Goal: Transaction & Acquisition: Purchase product/service

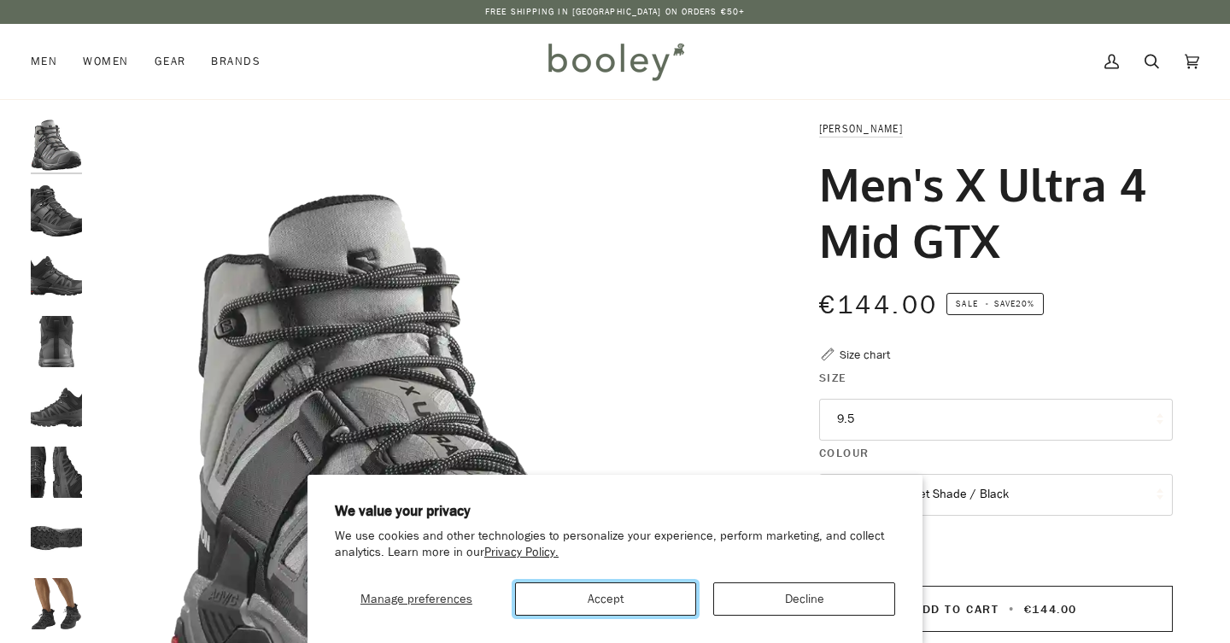
click at [588, 601] on button "Accept" at bounding box center [606, 599] width 182 height 33
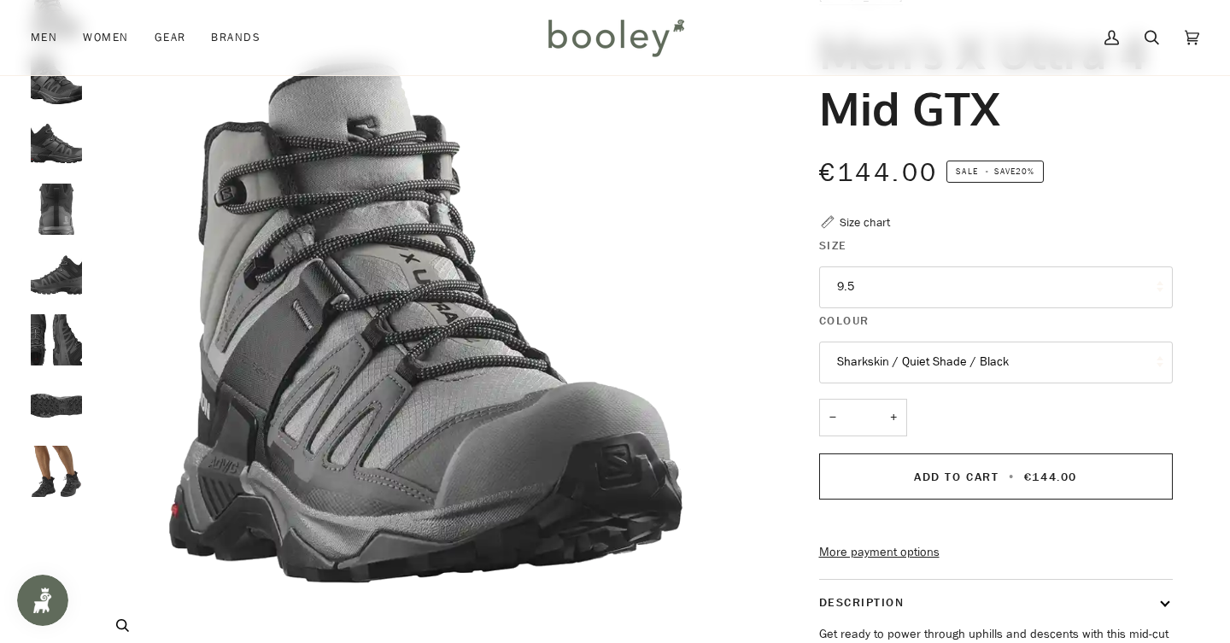
scroll to position [113, 0]
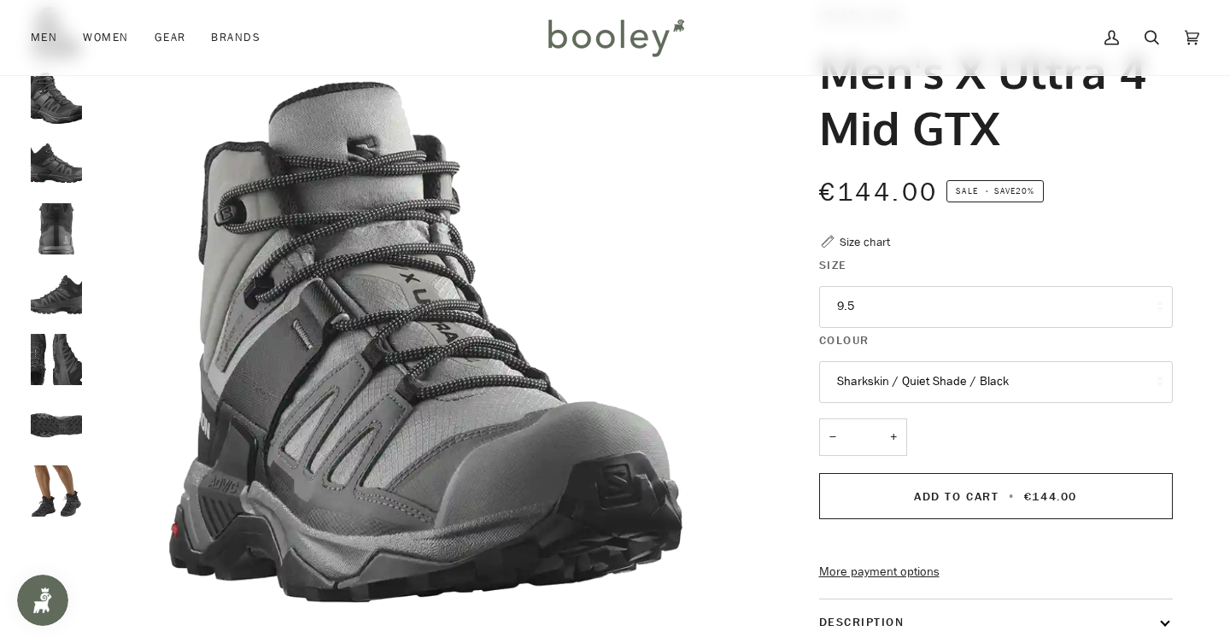
click at [59, 167] on img "Salomon Men's X Ultra 4 Mid GTX Black / Magnet / Pearl Blue - Booley Galway" at bounding box center [56, 163] width 51 height 51
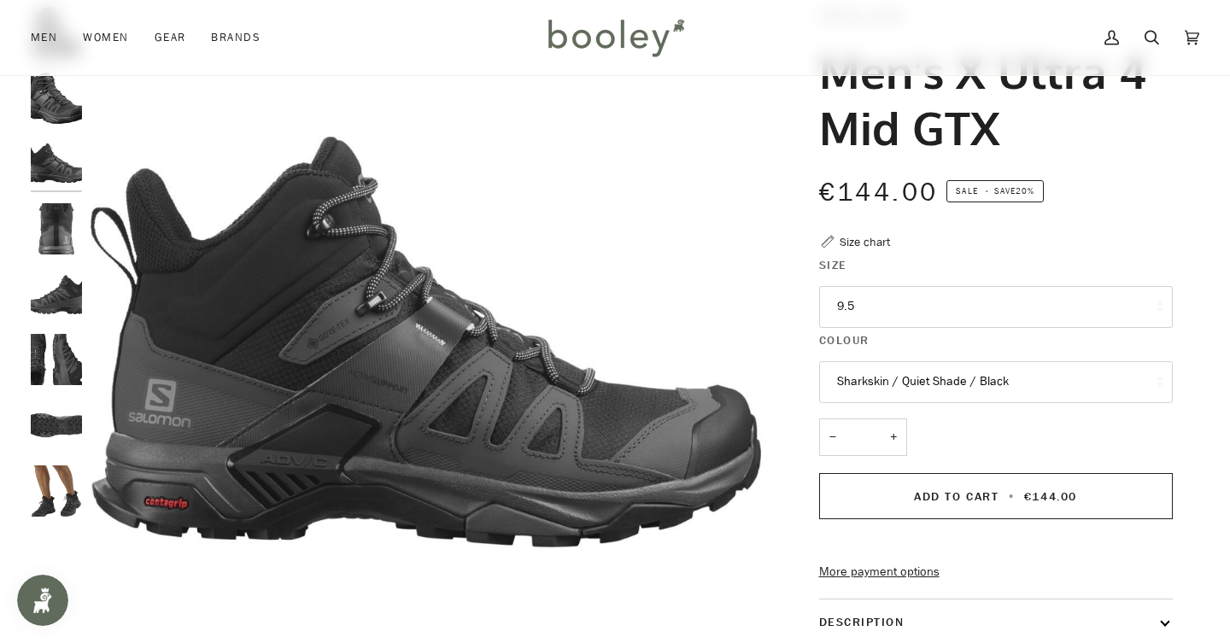
click at [61, 226] on img "Salomon Men's X Ultra 4 Mid GTX Black / Magnet / Pearl Blue - Booley Galway" at bounding box center [56, 228] width 51 height 51
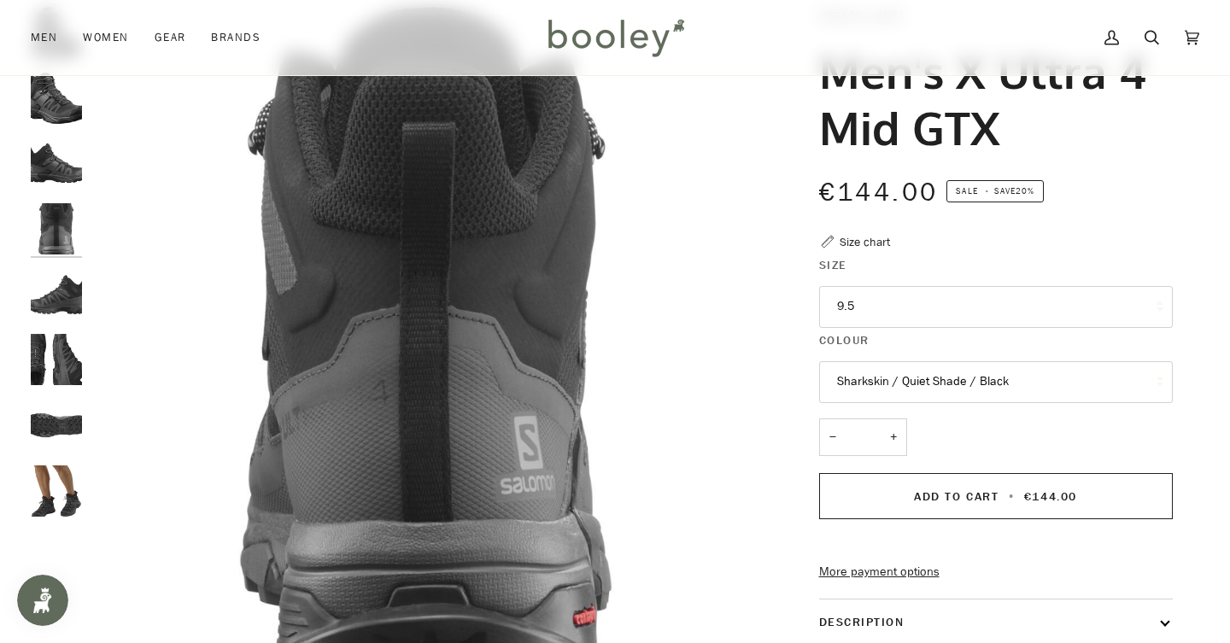
click at [58, 246] on img "Salomon Men's X Ultra 4 Mid GTX Black / Magnet / Pearl Blue - Booley Galway" at bounding box center [56, 228] width 51 height 51
click at [988, 281] on legend "Size" at bounding box center [996, 269] width 354 height 26
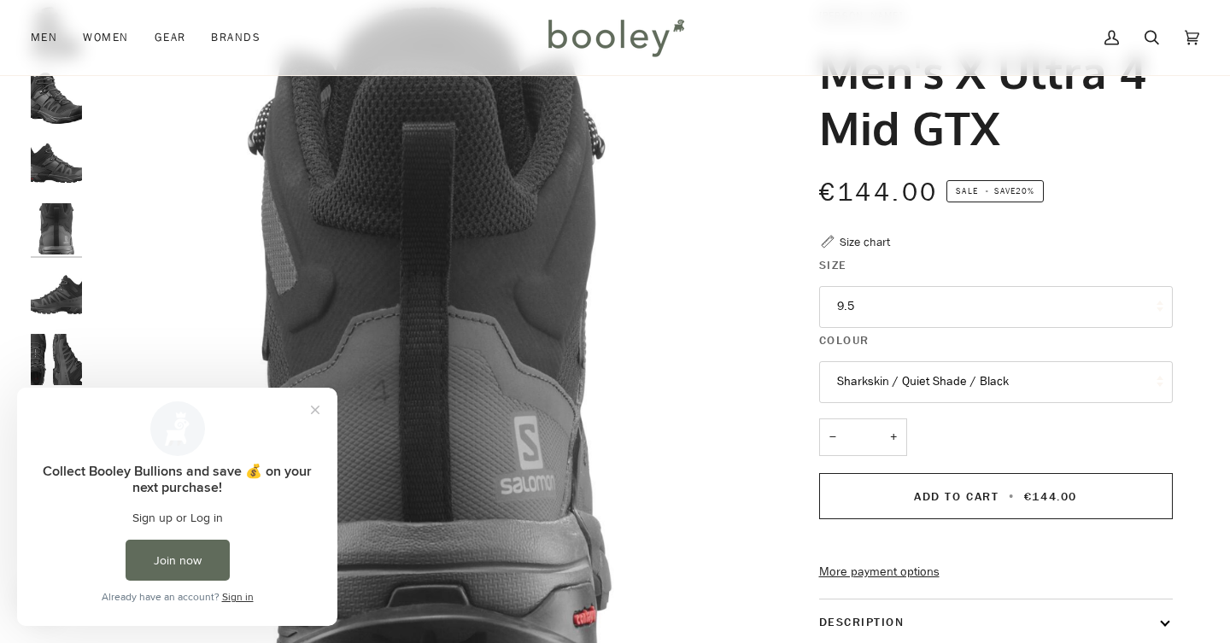
scroll to position [0, 0]
click at [962, 299] on button "9.5" at bounding box center [996, 307] width 354 height 42
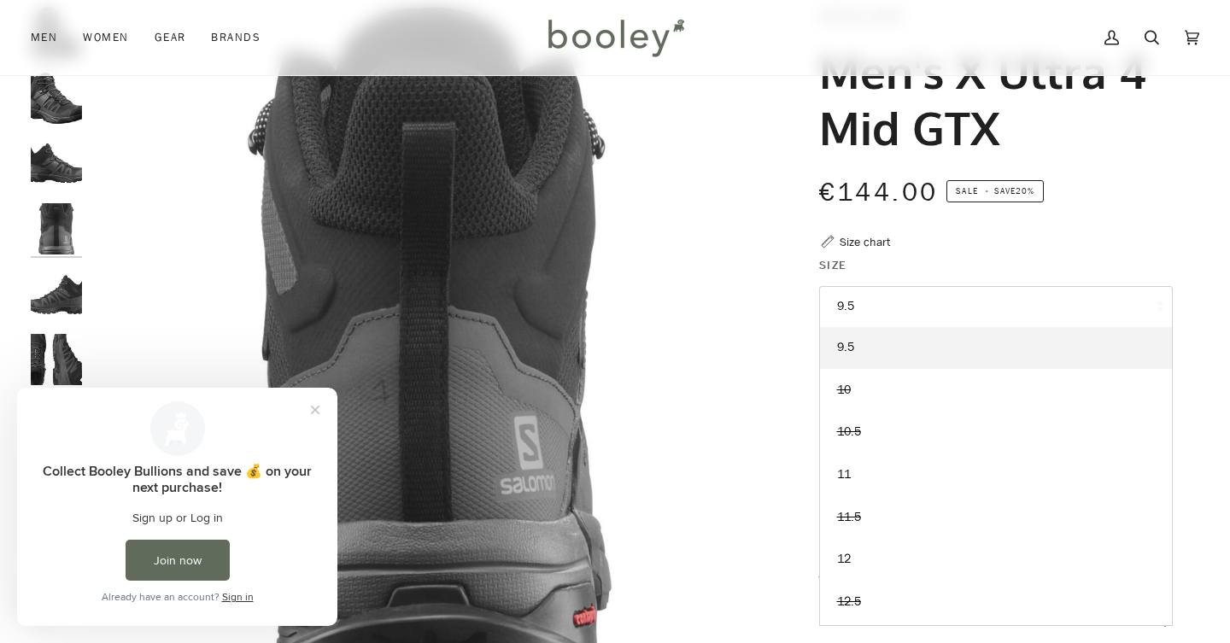
scroll to position [126, 0]
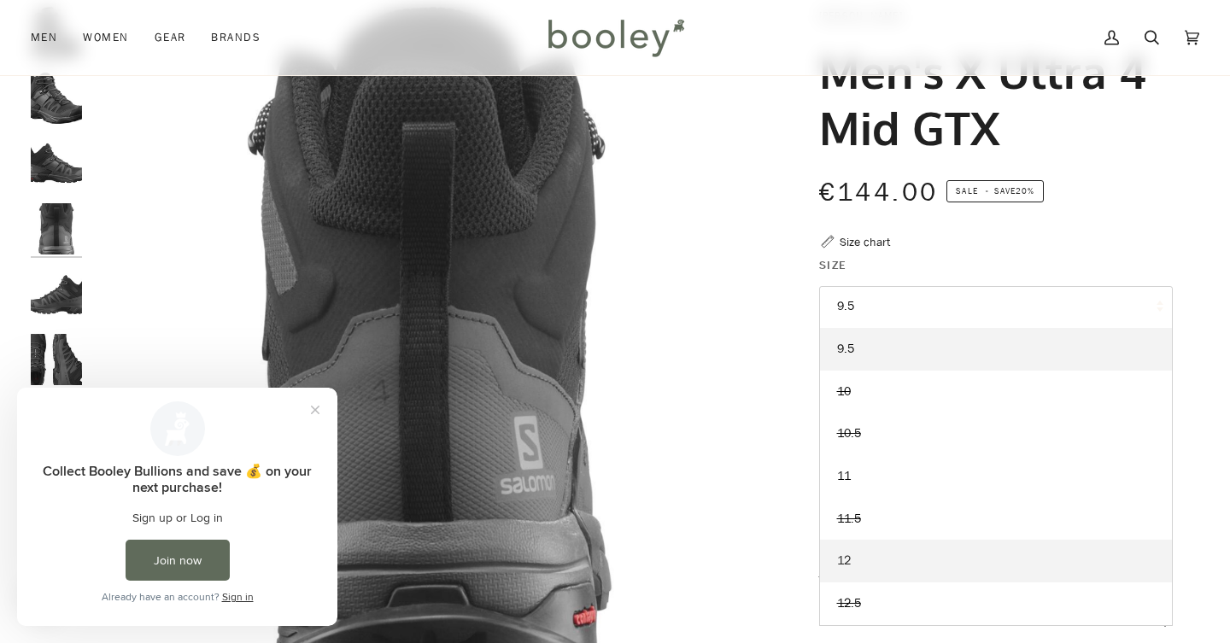
click at [899, 572] on link "12" at bounding box center [996, 561] width 352 height 43
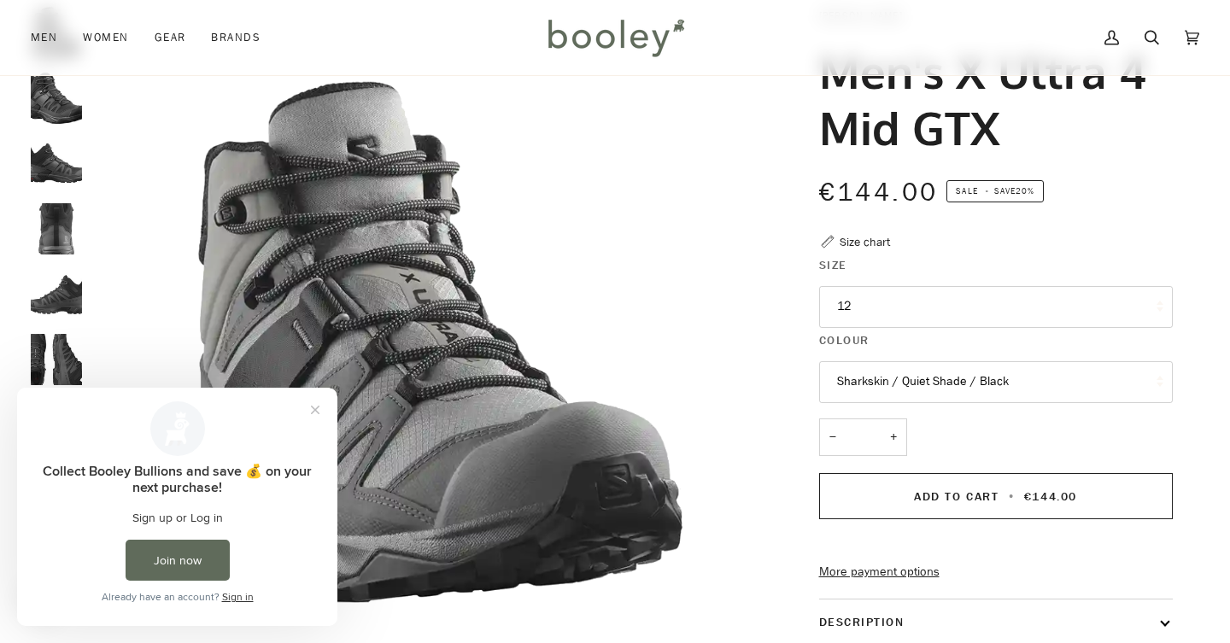
click at [915, 394] on button "Sharkskin / Quiet Shade / Black" at bounding box center [996, 382] width 354 height 42
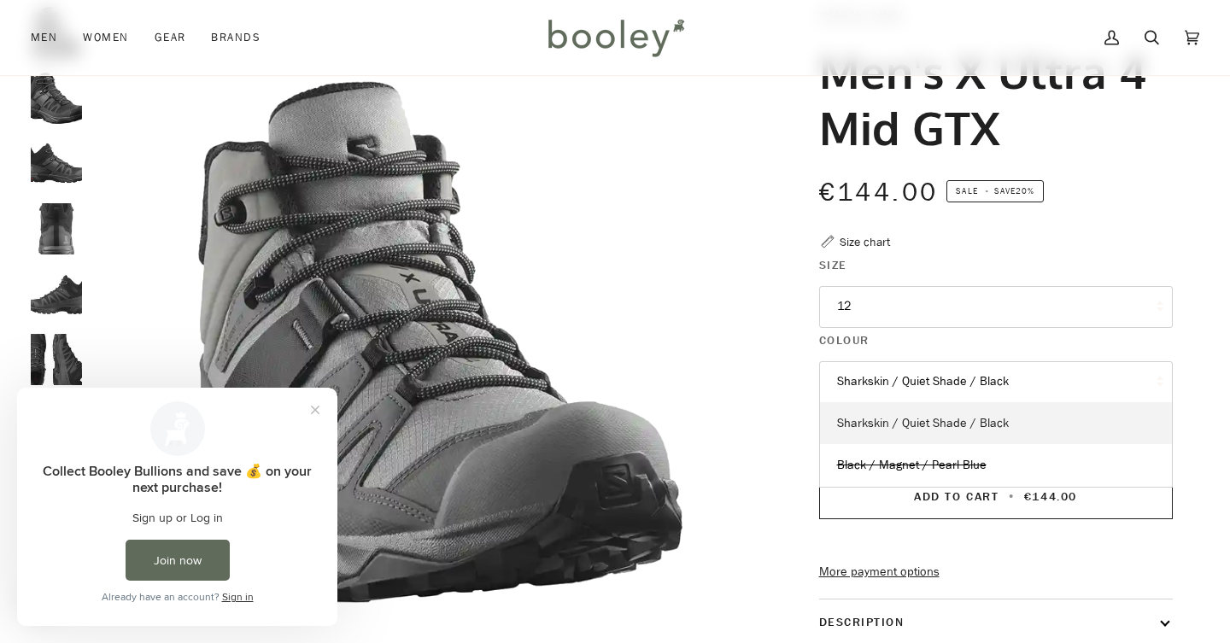
click at [914, 429] on span "Sharkskin / Quiet Shade / Black" at bounding box center [923, 423] width 172 height 16
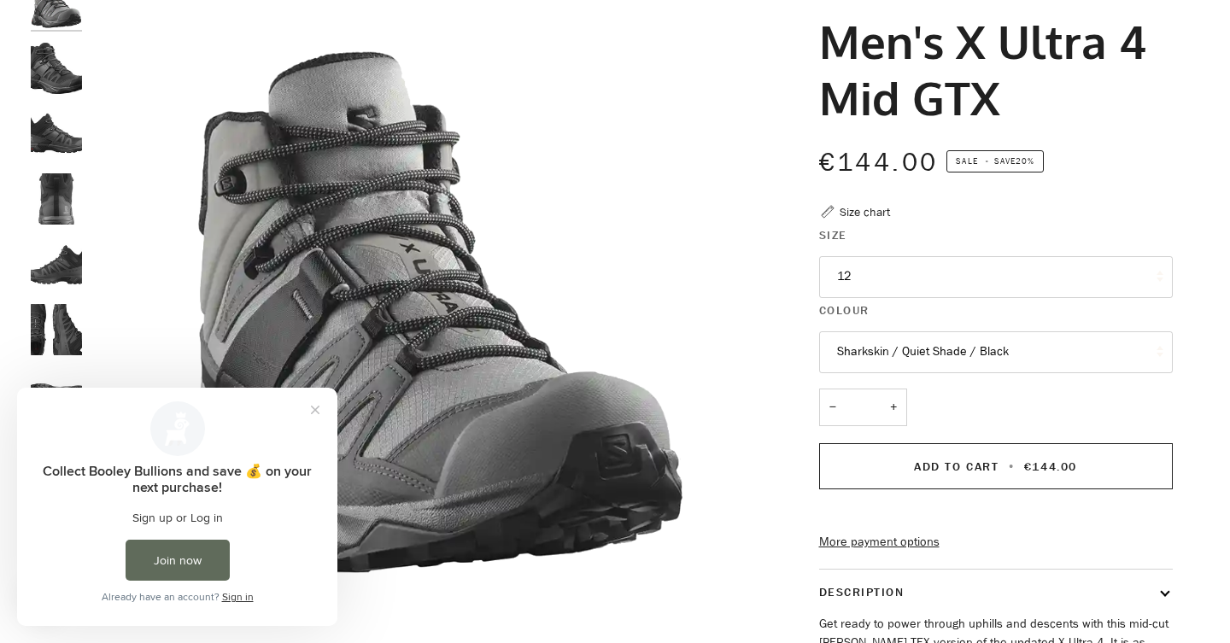
scroll to position [194, 0]
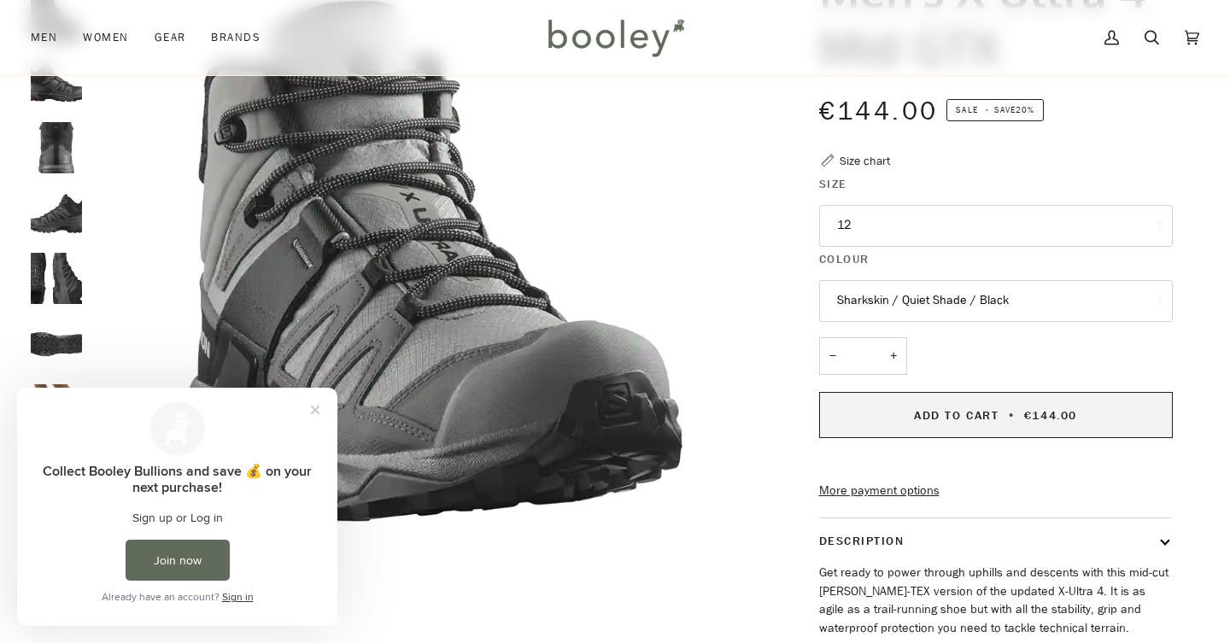
click at [950, 409] on span "Add to Cart" at bounding box center [956, 415] width 85 height 16
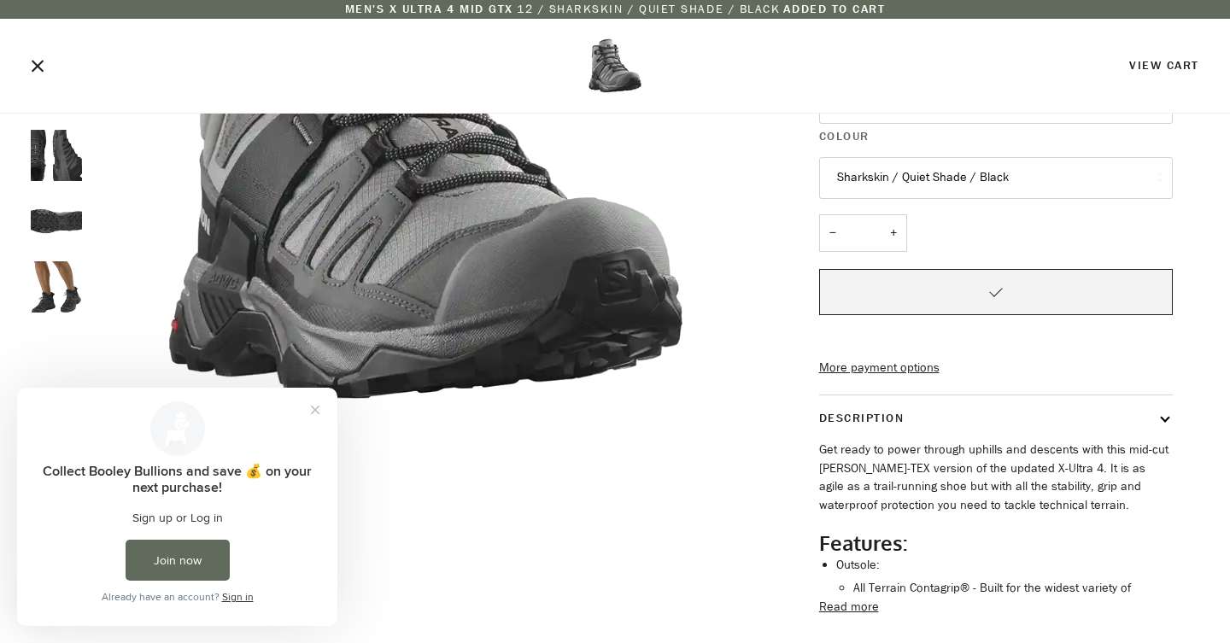
scroll to position [349, 0]
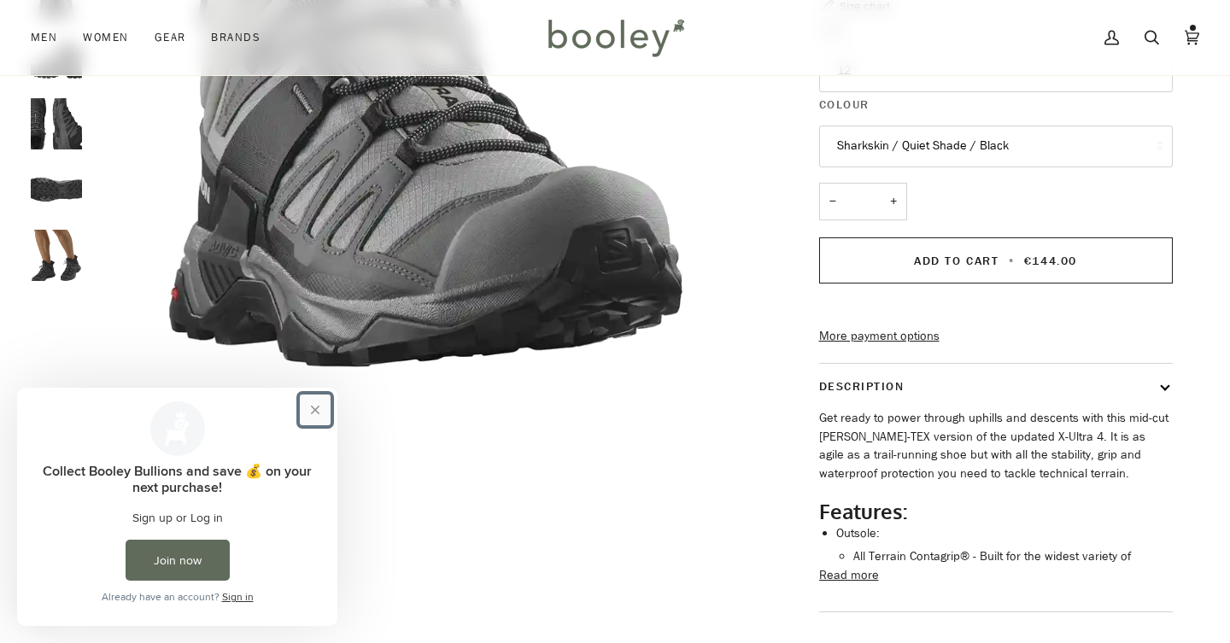
click at [318, 407] on button "Close prompt" at bounding box center [315, 410] width 31 height 31
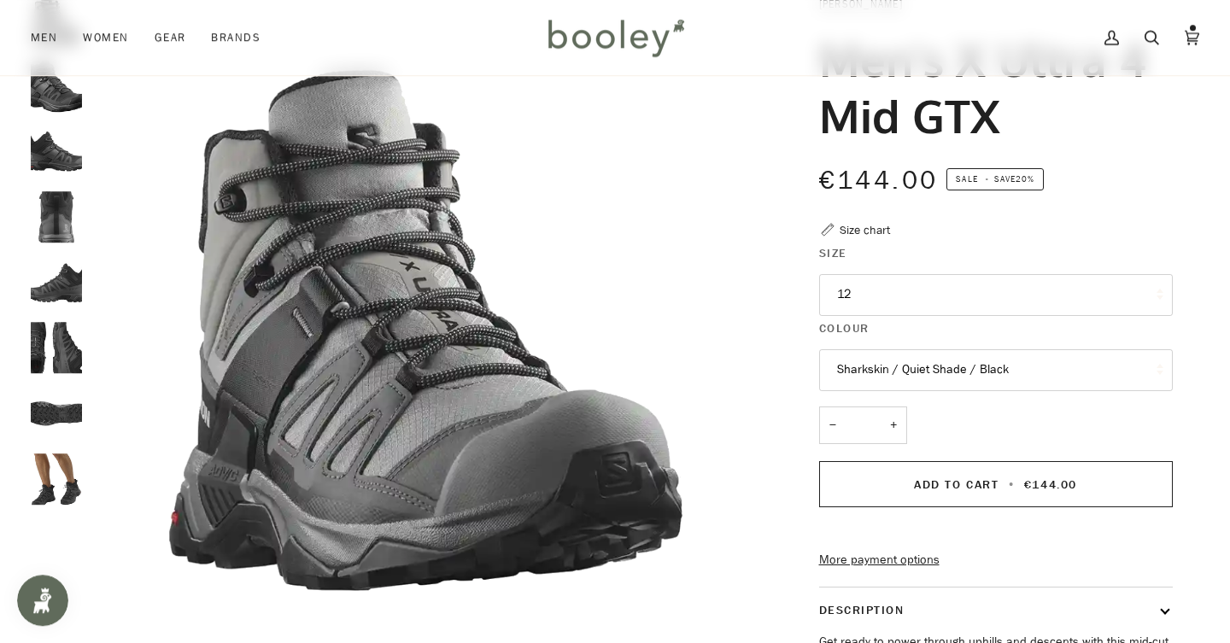
scroll to position [131, 0]
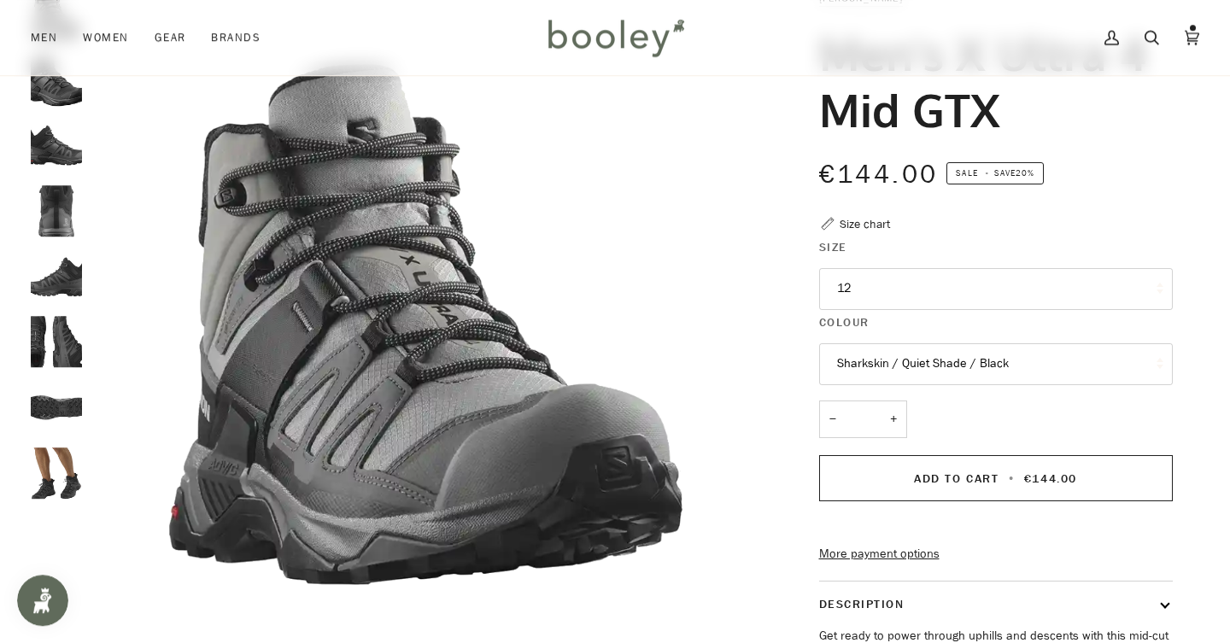
click at [48, 343] on img "Salomon Men's X Ultra 4 Mid GTX Black / Magnet / Pearl Blue - Booley Galway" at bounding box center [56, 341] width 51 height 51
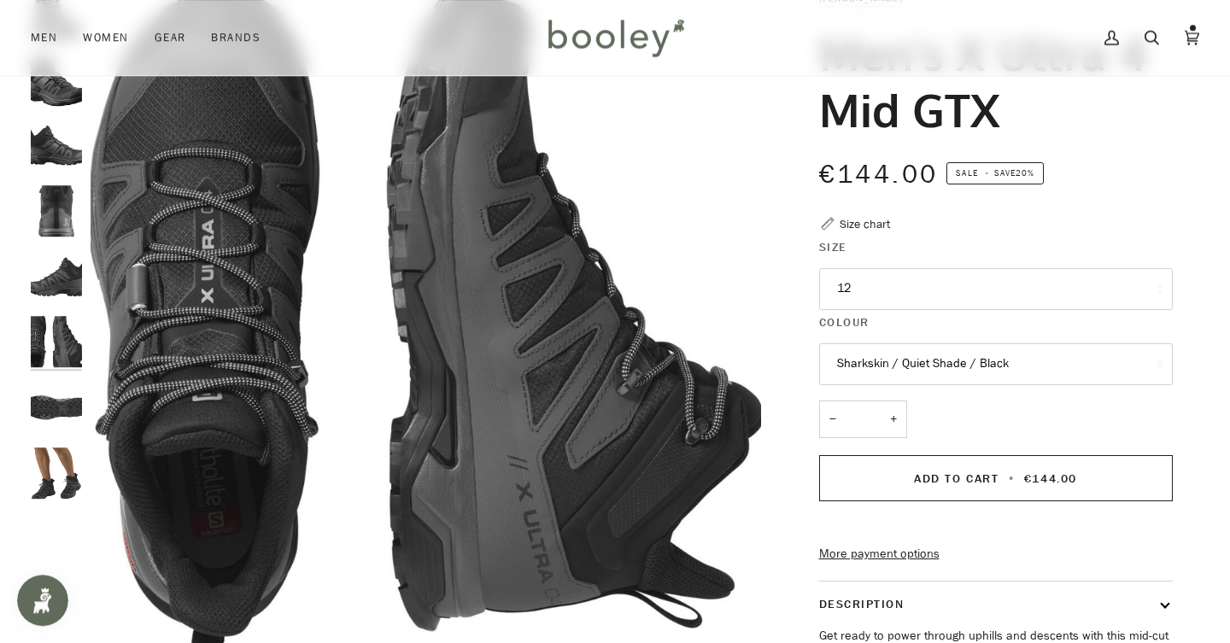
click at [49, 461] on img "Salomon Men's X Ultra 4 Mid GTX Black / Magnet / Pearl Blue - Booley Galway" at bounding box center [56, 473] width 51 height 51
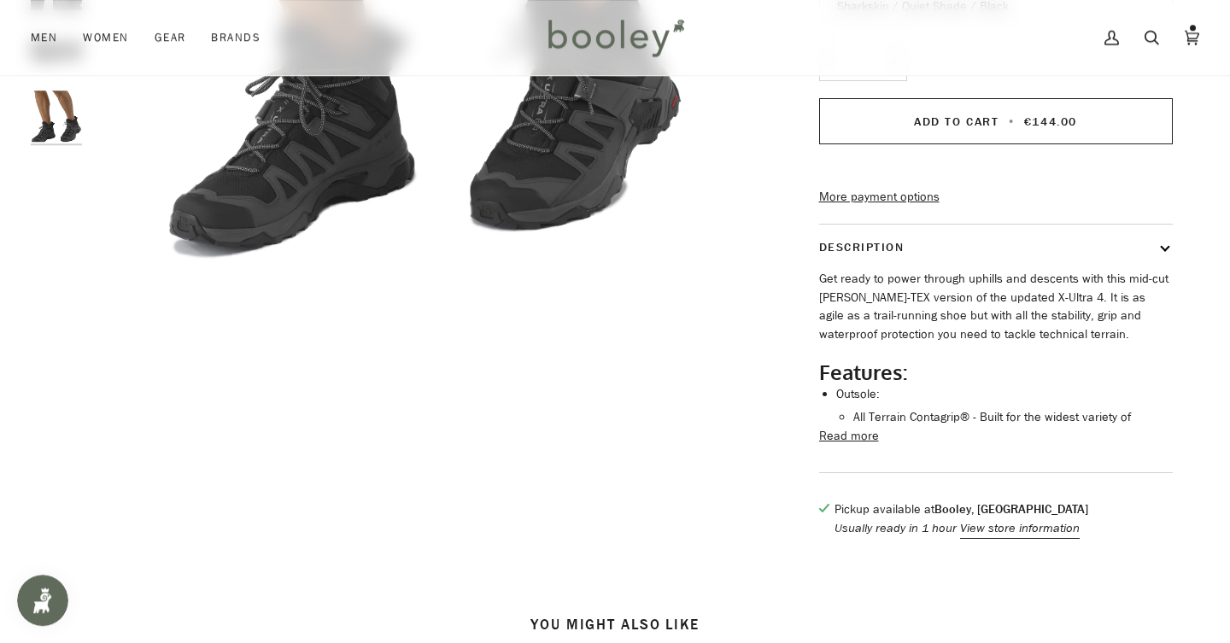
scroll to position [624, 0]
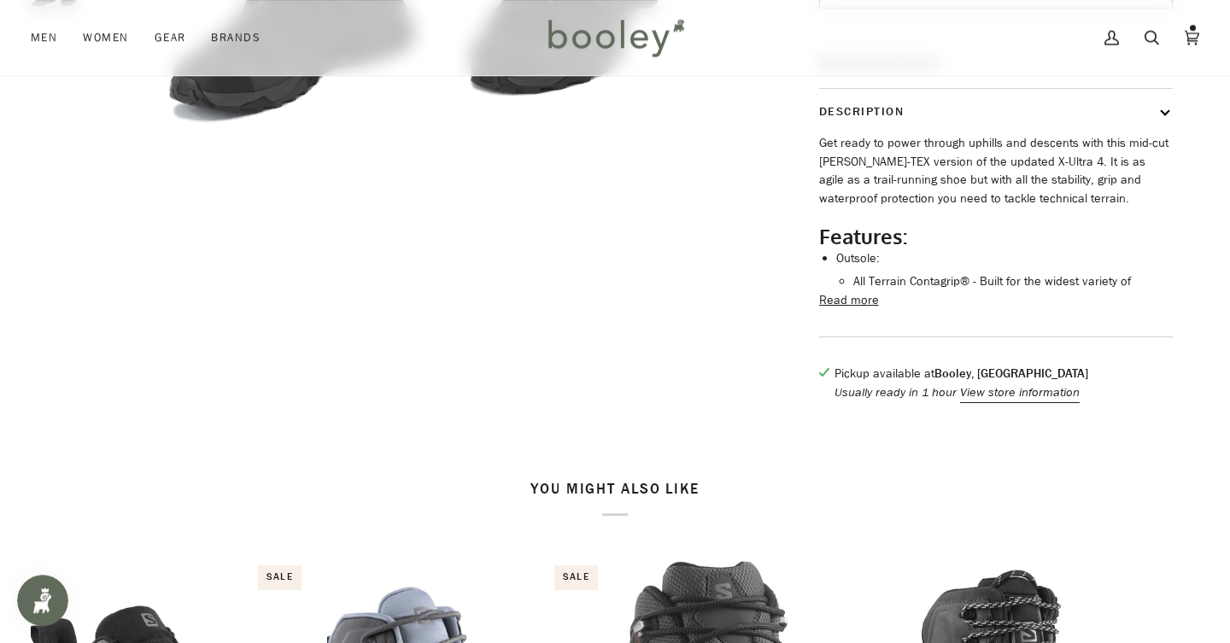
click at [854, 310] on button "Read more" at bounding box center [849, 300] width 60 height 19
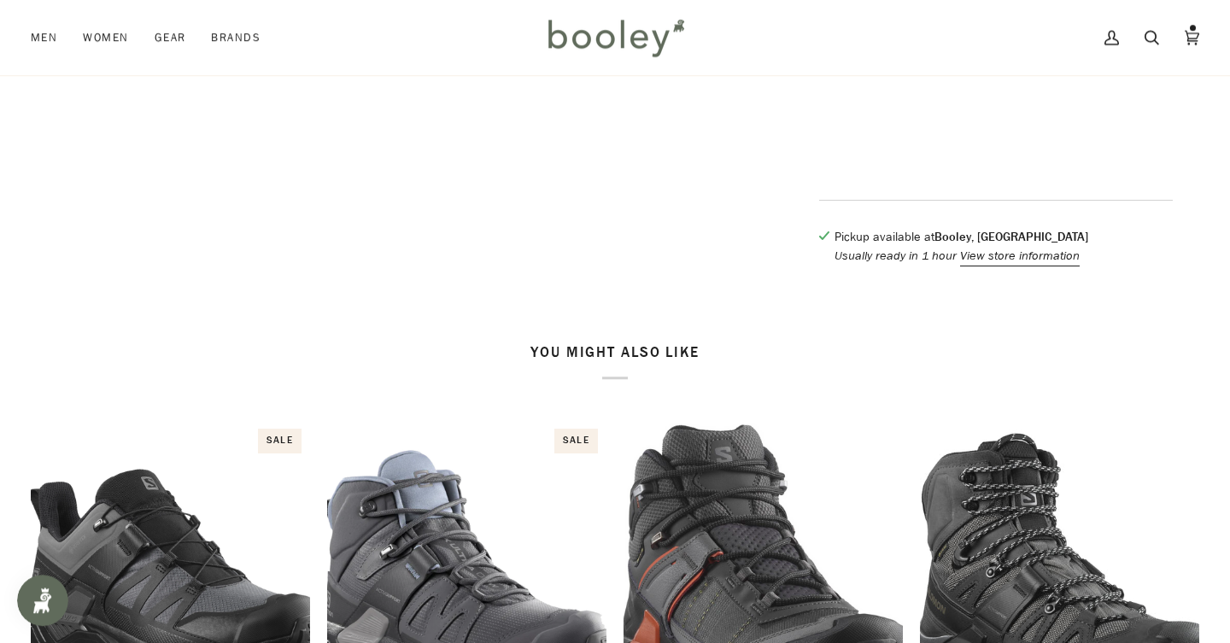
scroll to position [2178, 0]
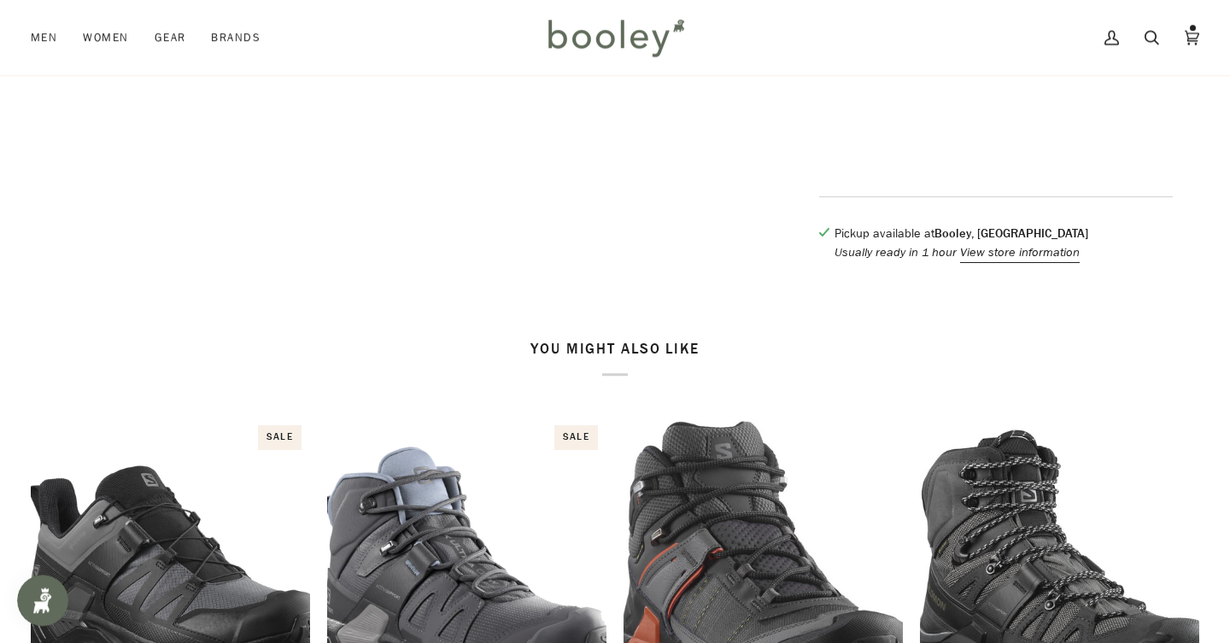
drag, startPoint x: 935, startPoint y: 251, endPoint x: 1039, endPoint y: 244, distance: 104.4
click at [1039, 243] on p "Pickup available at Booley, Galway" at bounding box center [962, 234] width 254 height 19
copy p "Booley, Galway"
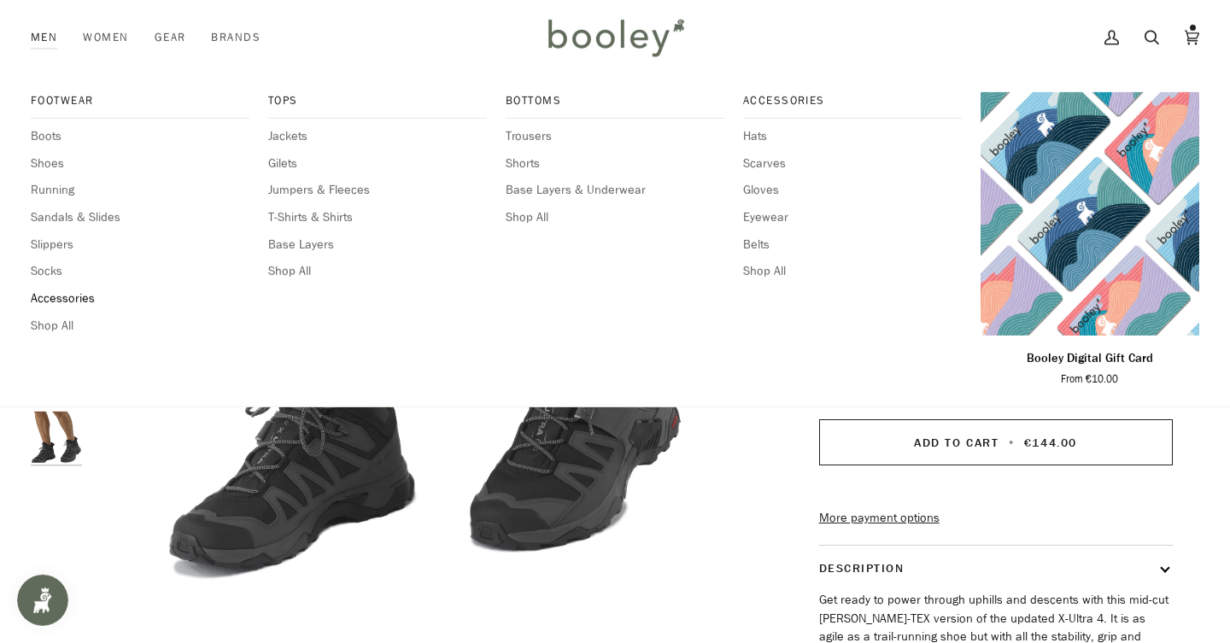
scroll to position [0, 0]
